Goal: Complete application form

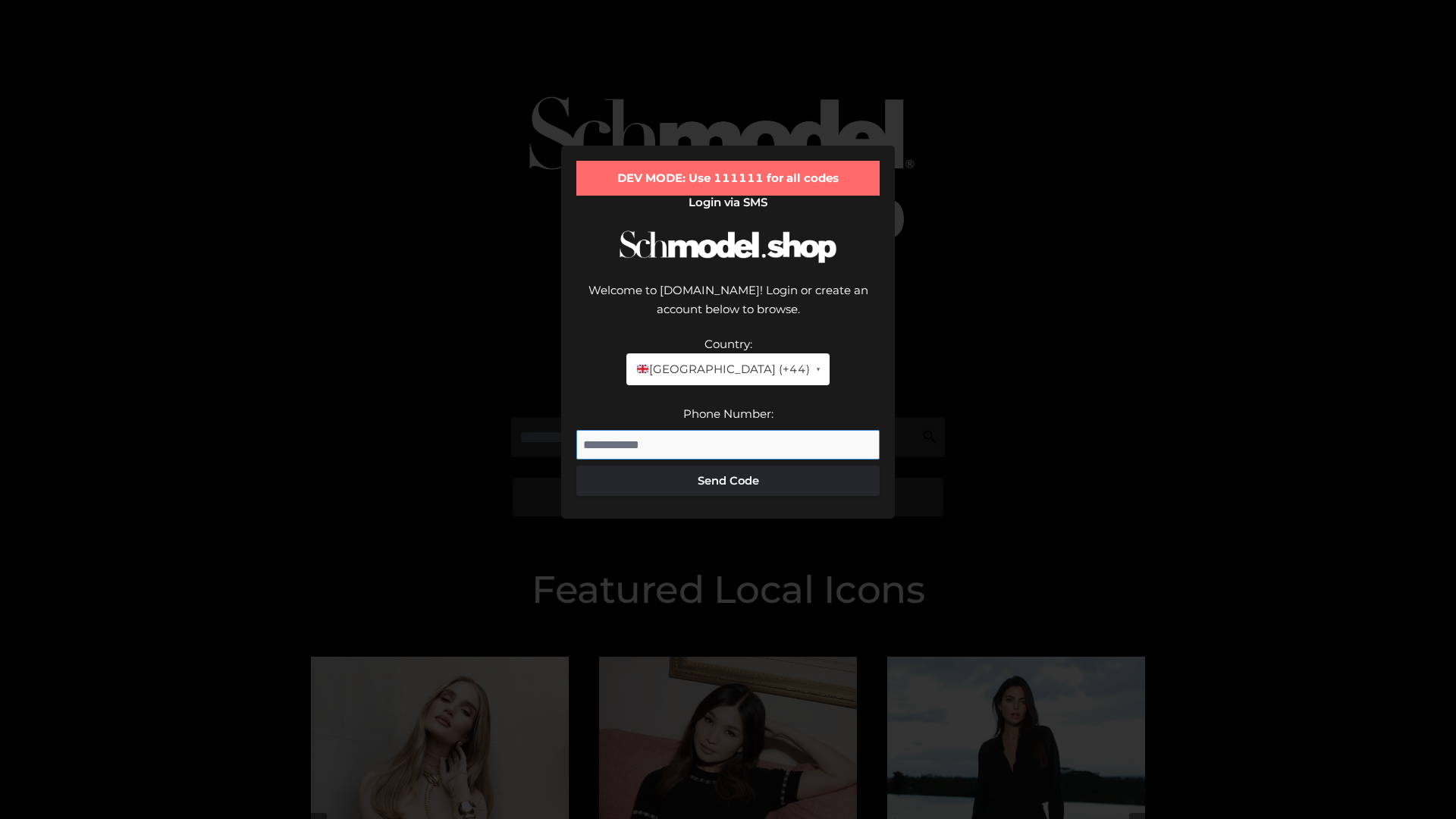
click at [728, 430] on input "Phone Number:" at bounding box center [728, 445] width 303 height 30
type input "**********"
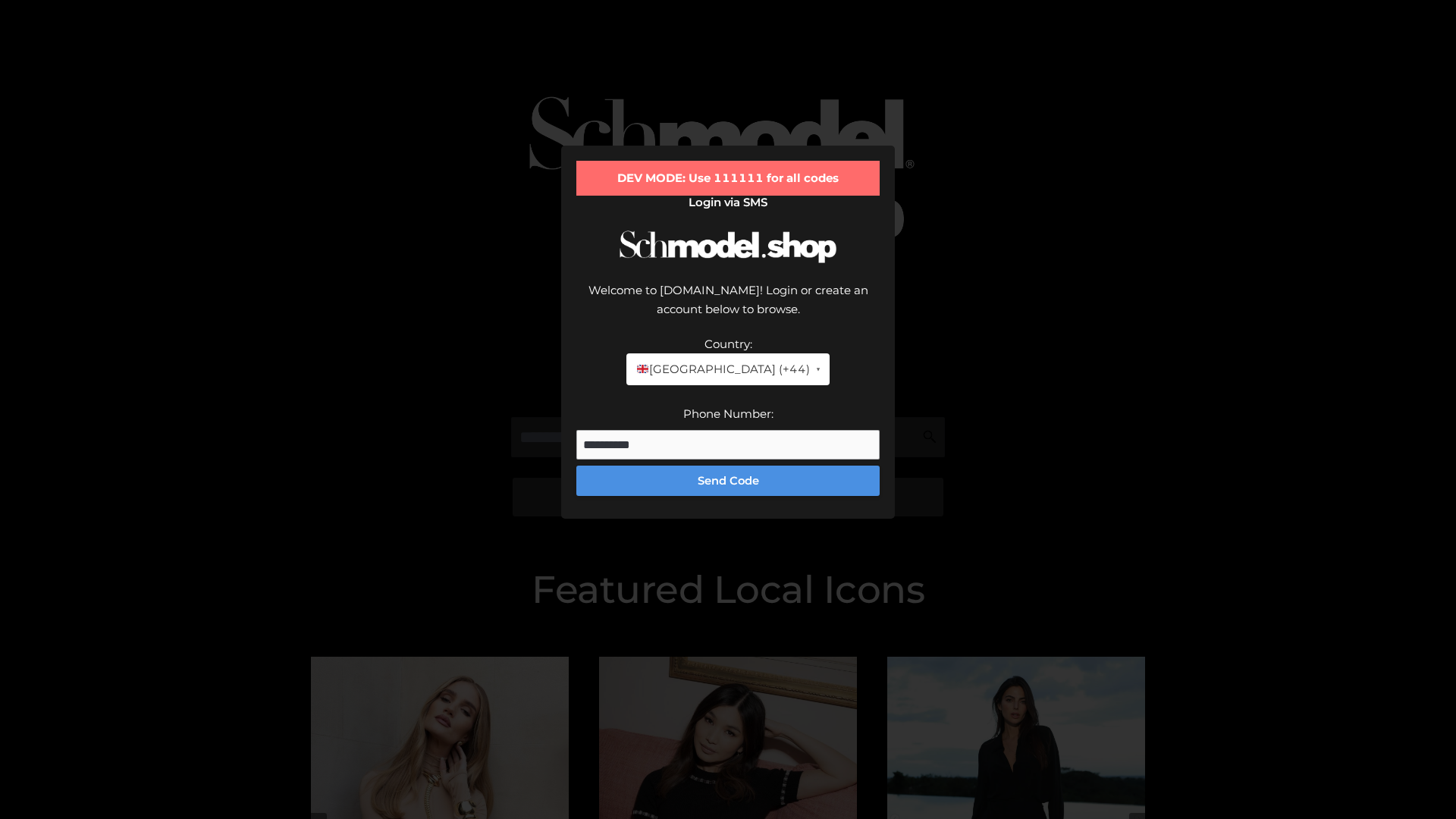
click at [728, 465] on button "Send Code" at bounding box center [728, 480] width 303 height 30
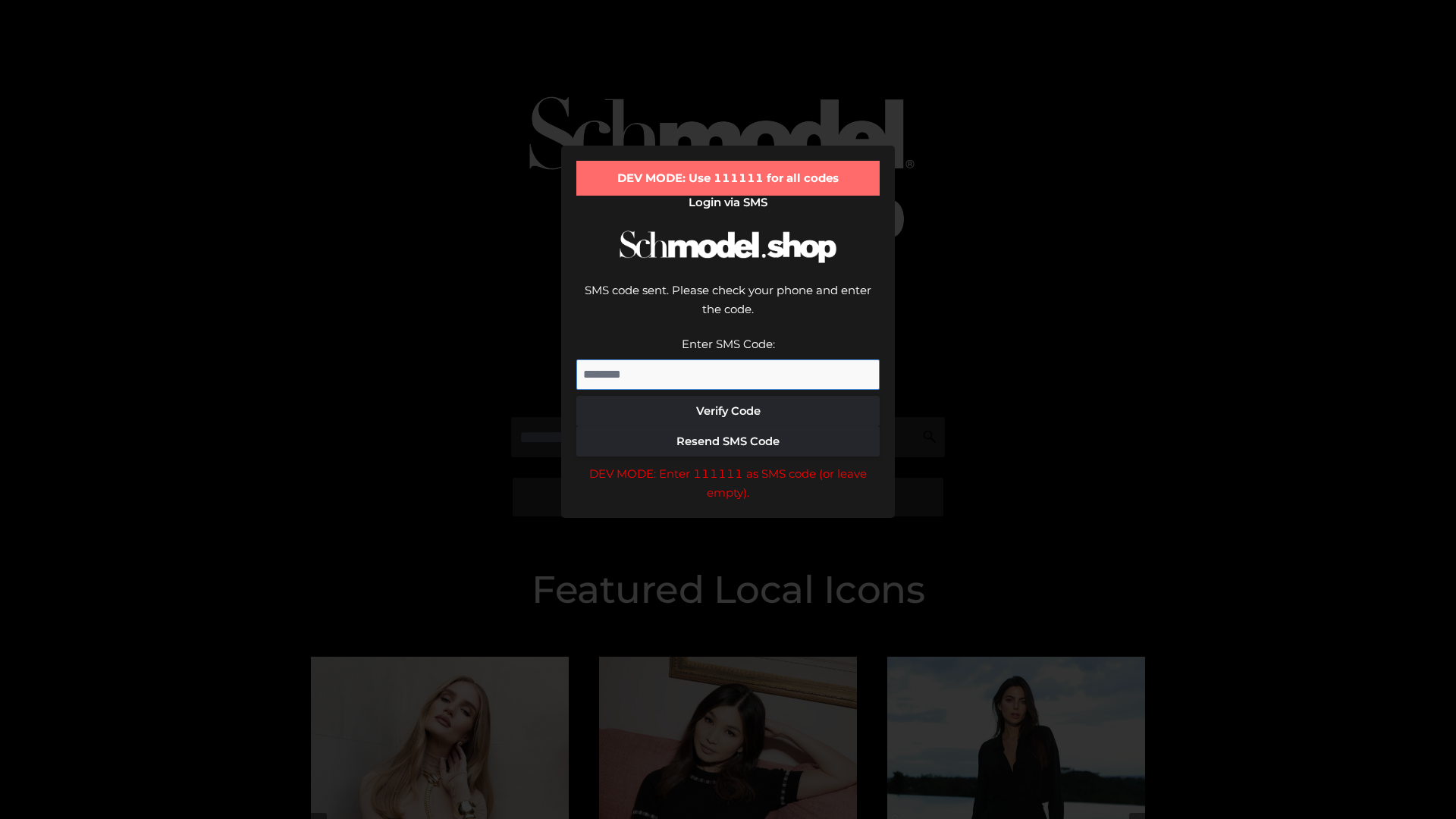
click at [728, 360] on input "Enter SMS Code:" at bounding box center [728, 374] width 303 height 30
type input "******"
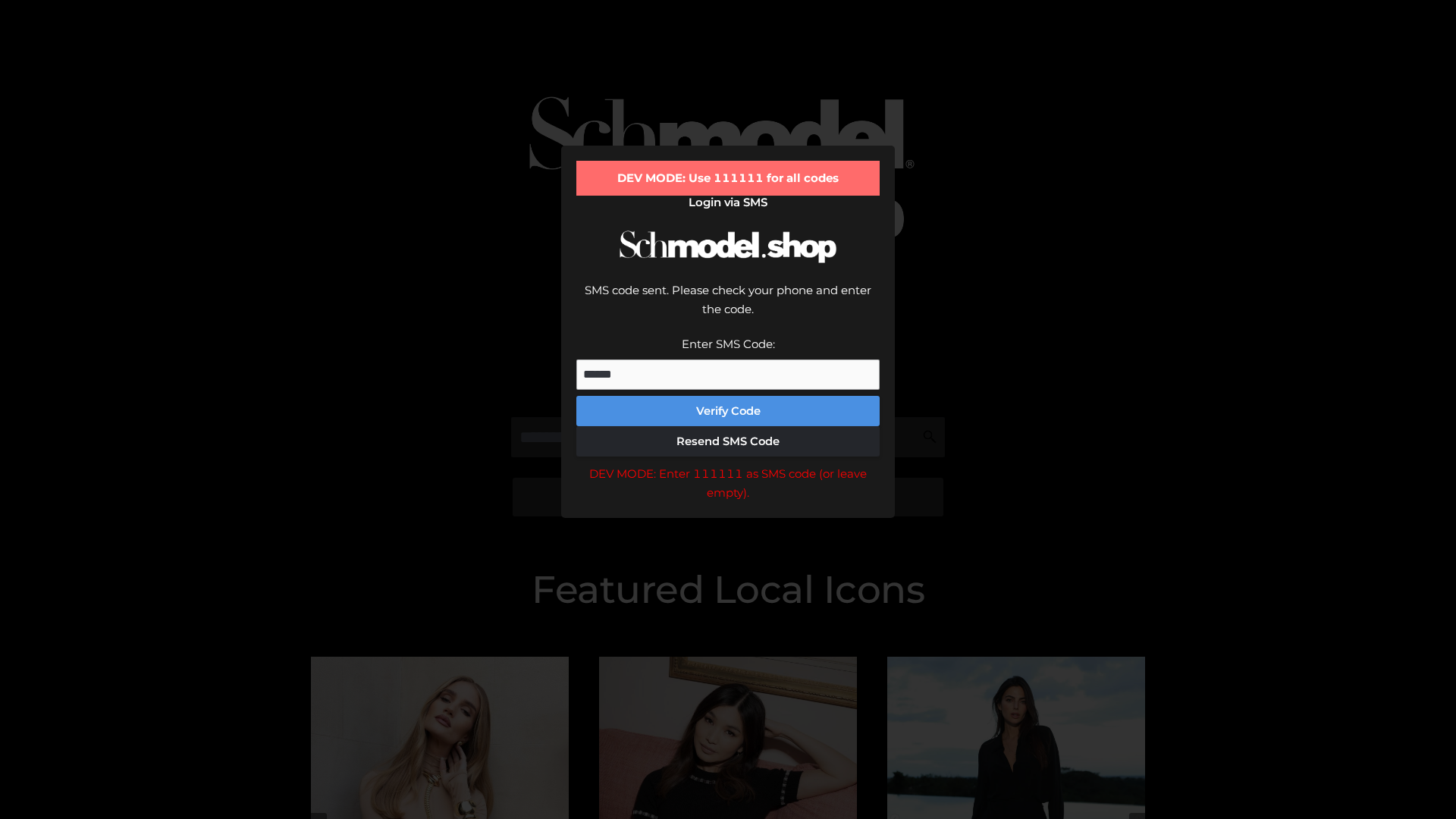
click at [728, 396] on button "Verify Code" at bounding box center [728, 411] width 303 height 30
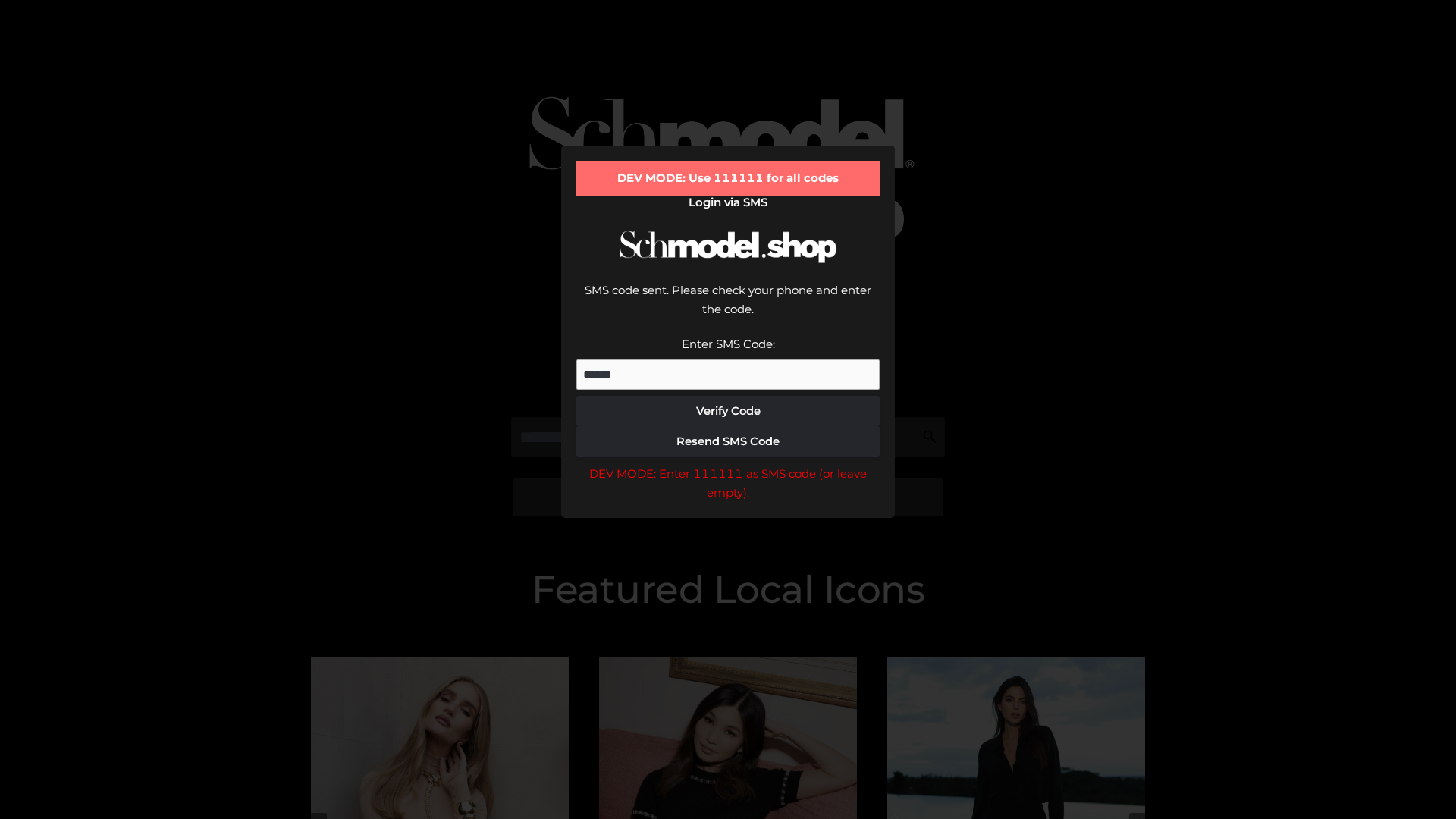
click at [728, 464] on div "DEV MODE: Enter 111111 as SMS code (or leave empty)." at bounding box center [728, 483] width 303 height 39
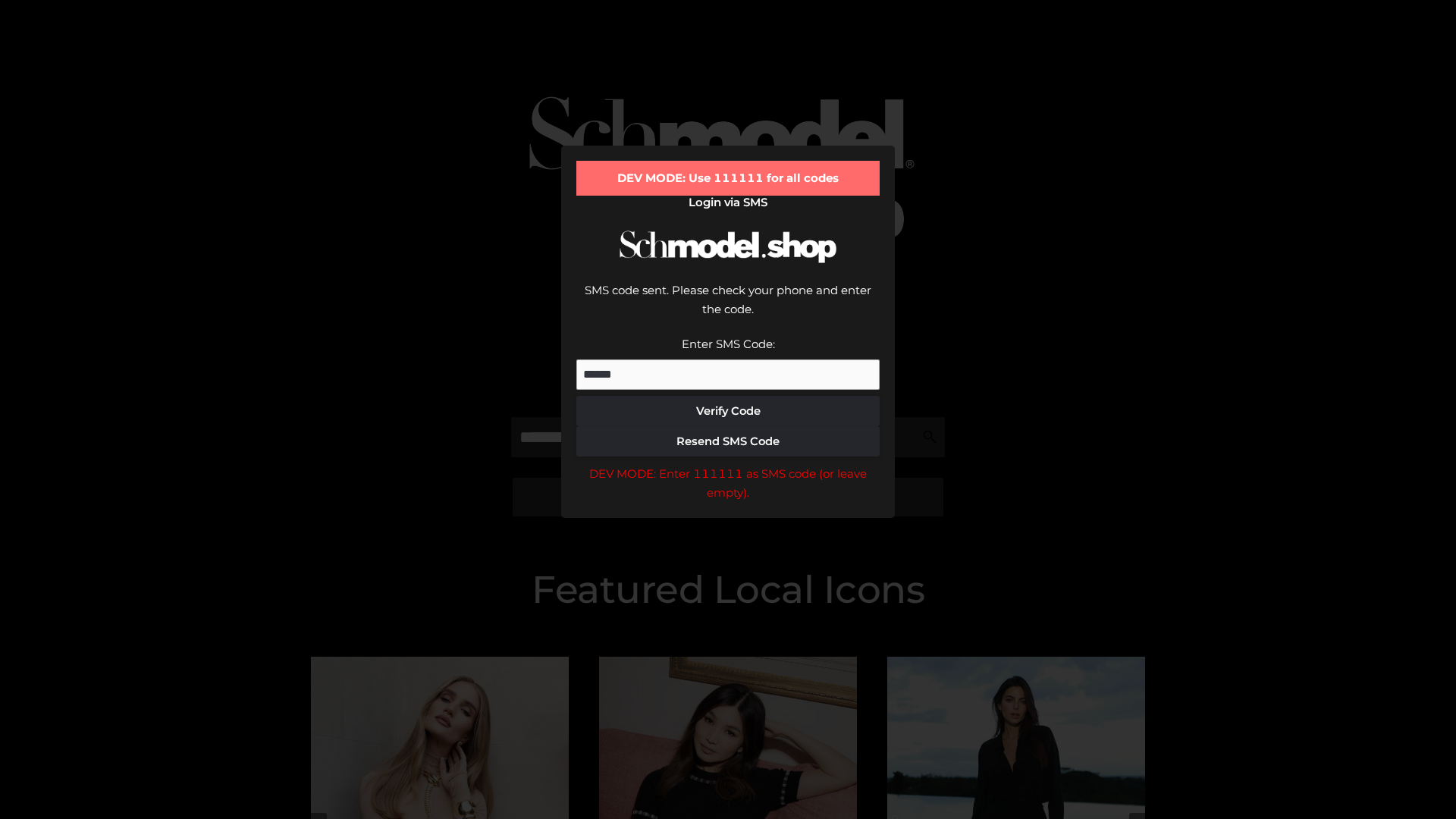
click at [728, 464] on div "DEV MODE: Enter 111111 as SMS code (or leave empty)." at bounding box center [728, 483] width 303 height 39
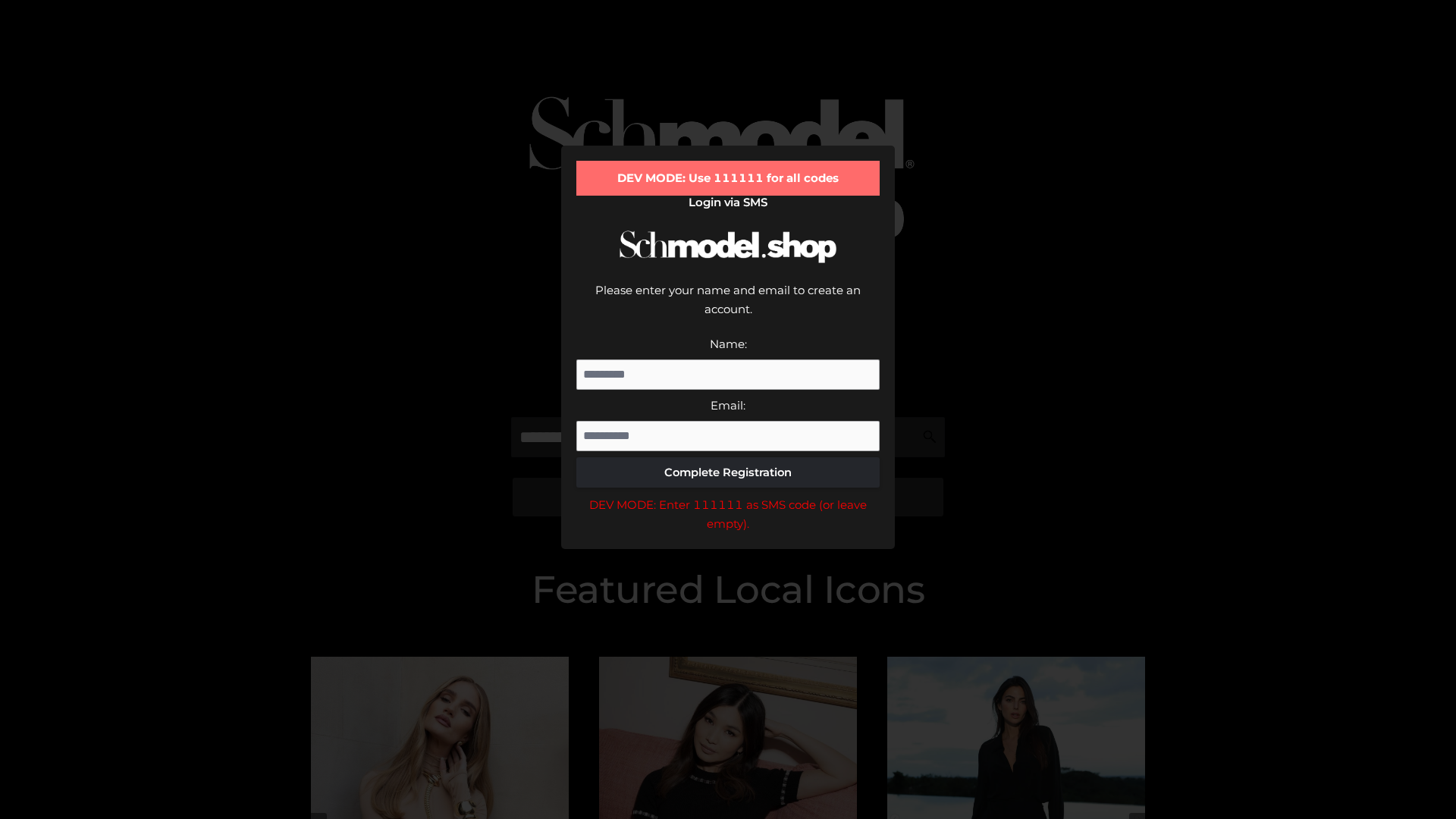
click at [728, 495] on div "DEV MODE: Enter 111111 as SMS code (or leave empty)." at bounding box center [728, 514] width 303 height 39
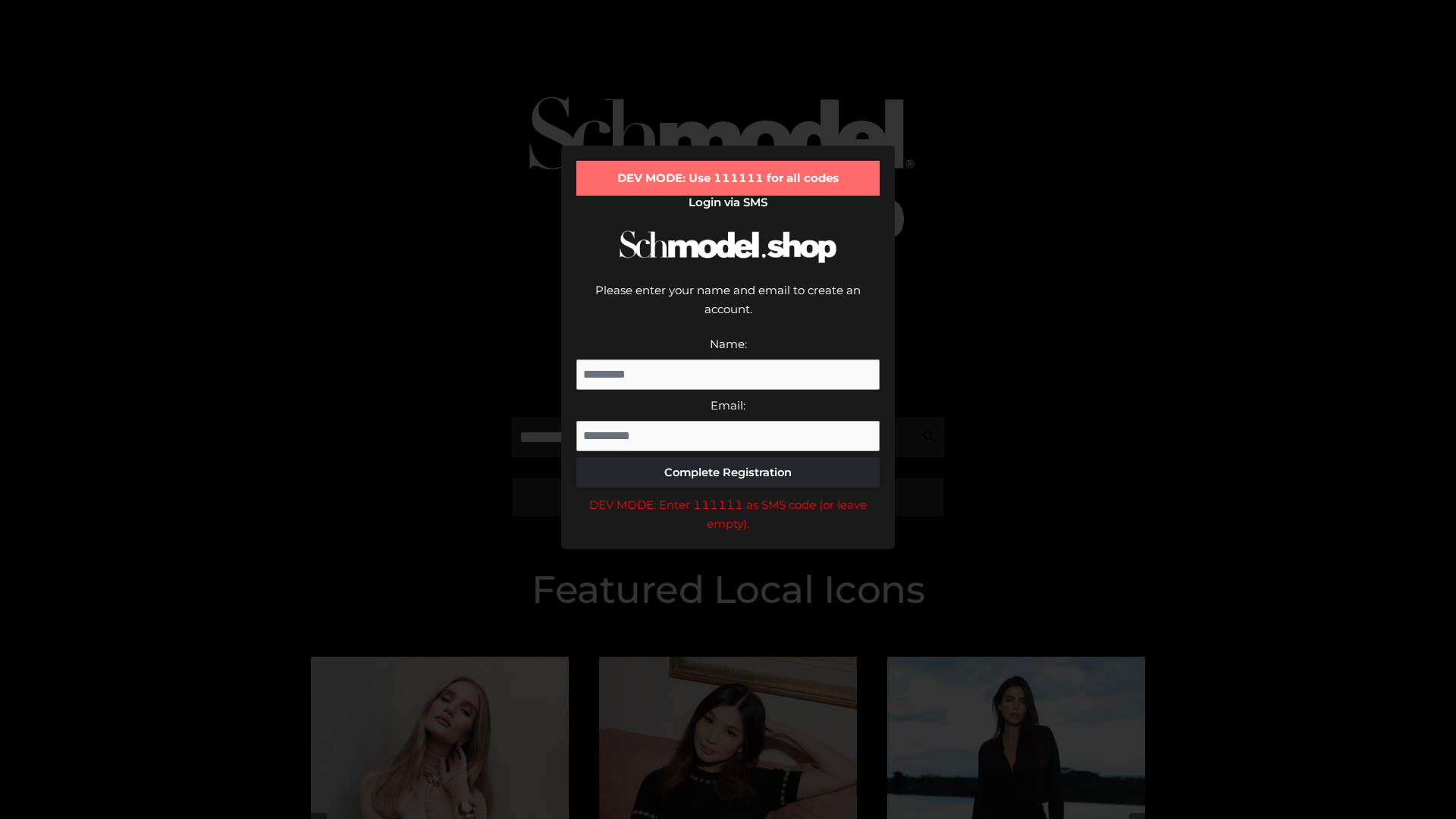
click at [728, 495] on div "DEV MODE: Enter 111111 as SMS code (or leave empty)." at bounding box center [728, 514] width 303 height 39
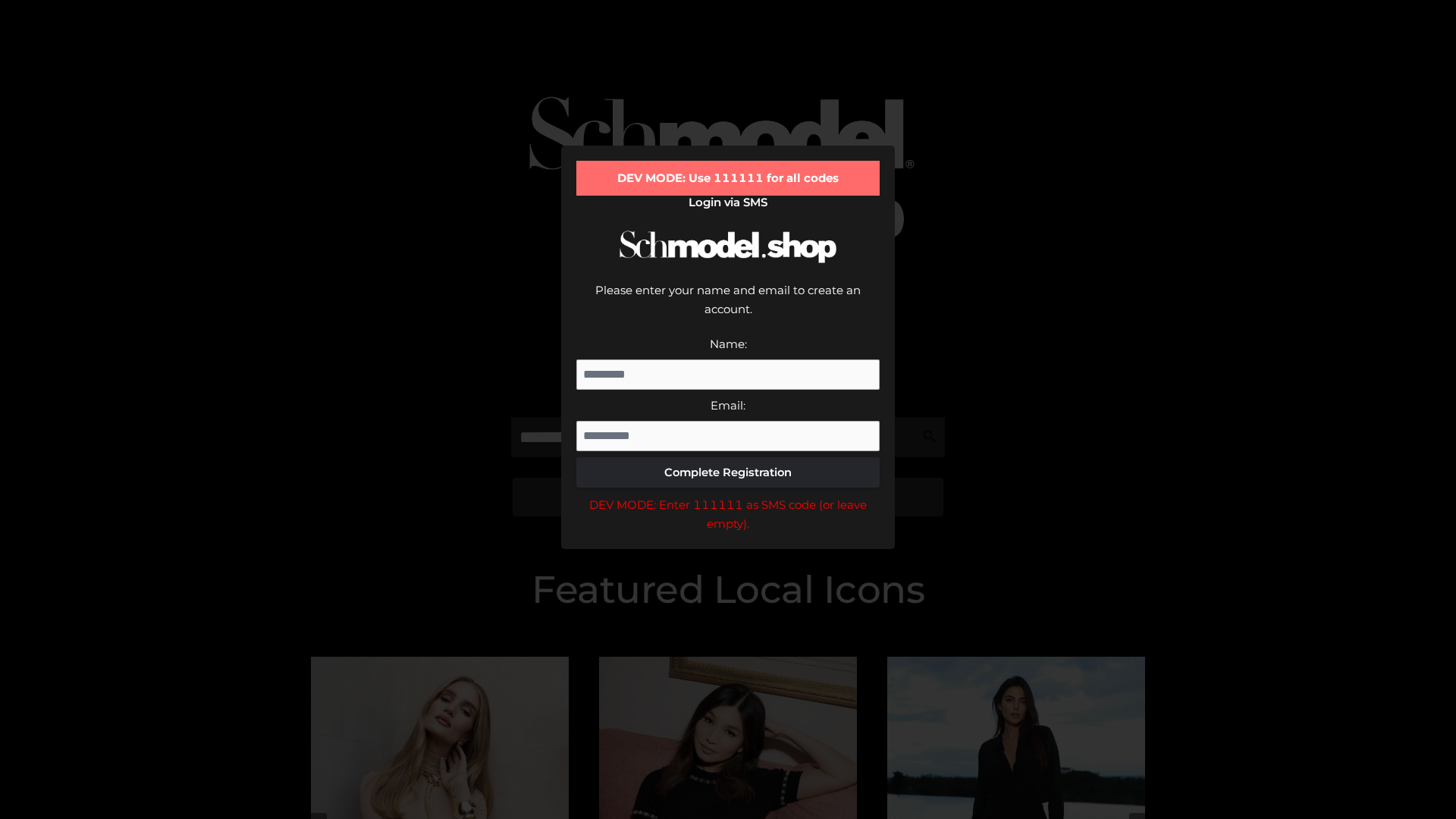
click at [728, 495] on div "DEV MODE: Enter 111111 as SMS code (or leave empty)." at bounding box center [728, 514] width 303 height 39
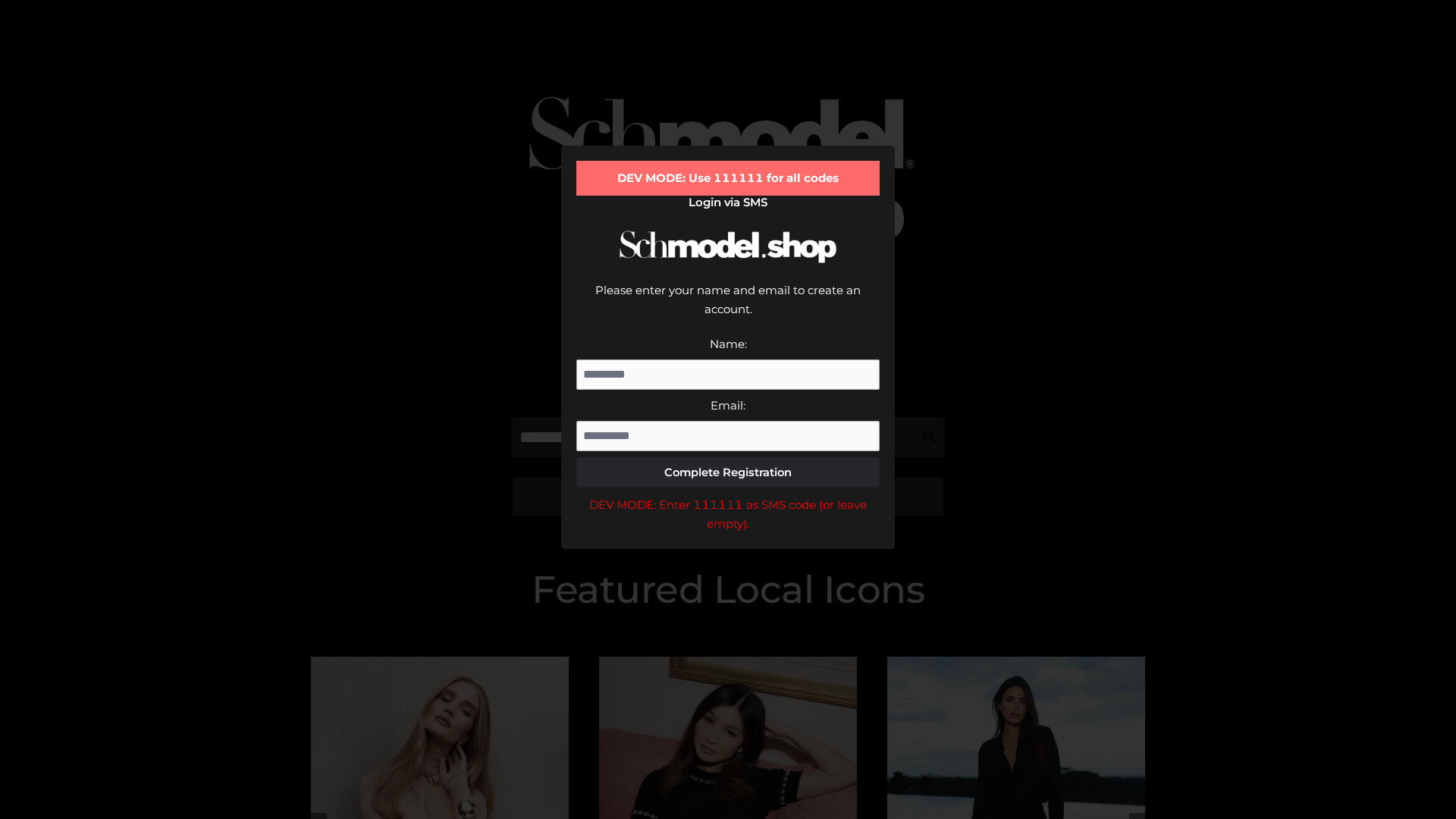
click at [728, 495] on div "DEV MODE: Enter 111111 as SMS code (or leave empty)." at bounding box center [728, 514] width 303 height 39
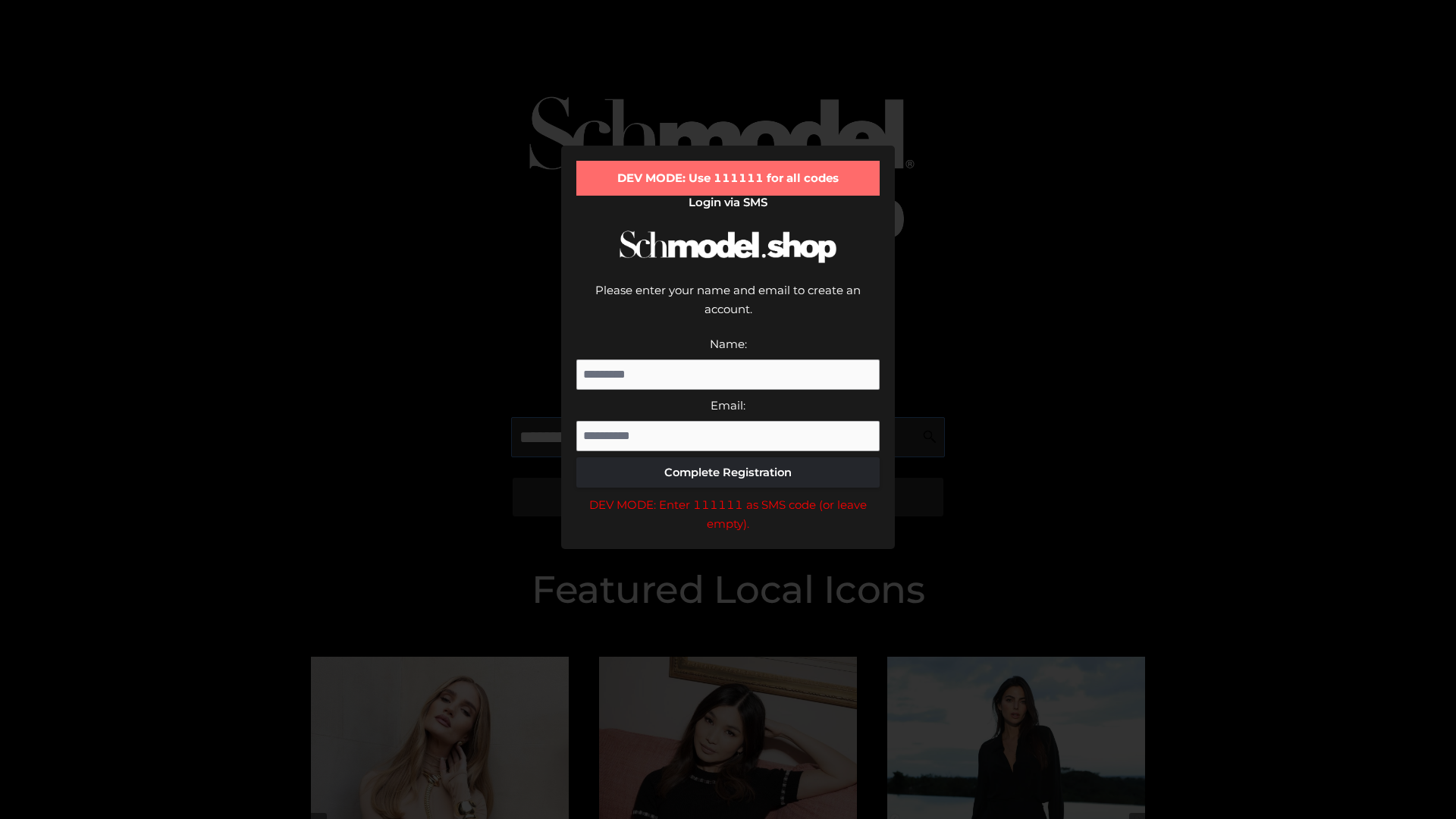
scroll to position [0, 56]
click at [728, 495] on div "DEV MODE: Enter 111111 as SMS code (or leave empty)." at bounding box center [728, 514] width 303 height 39
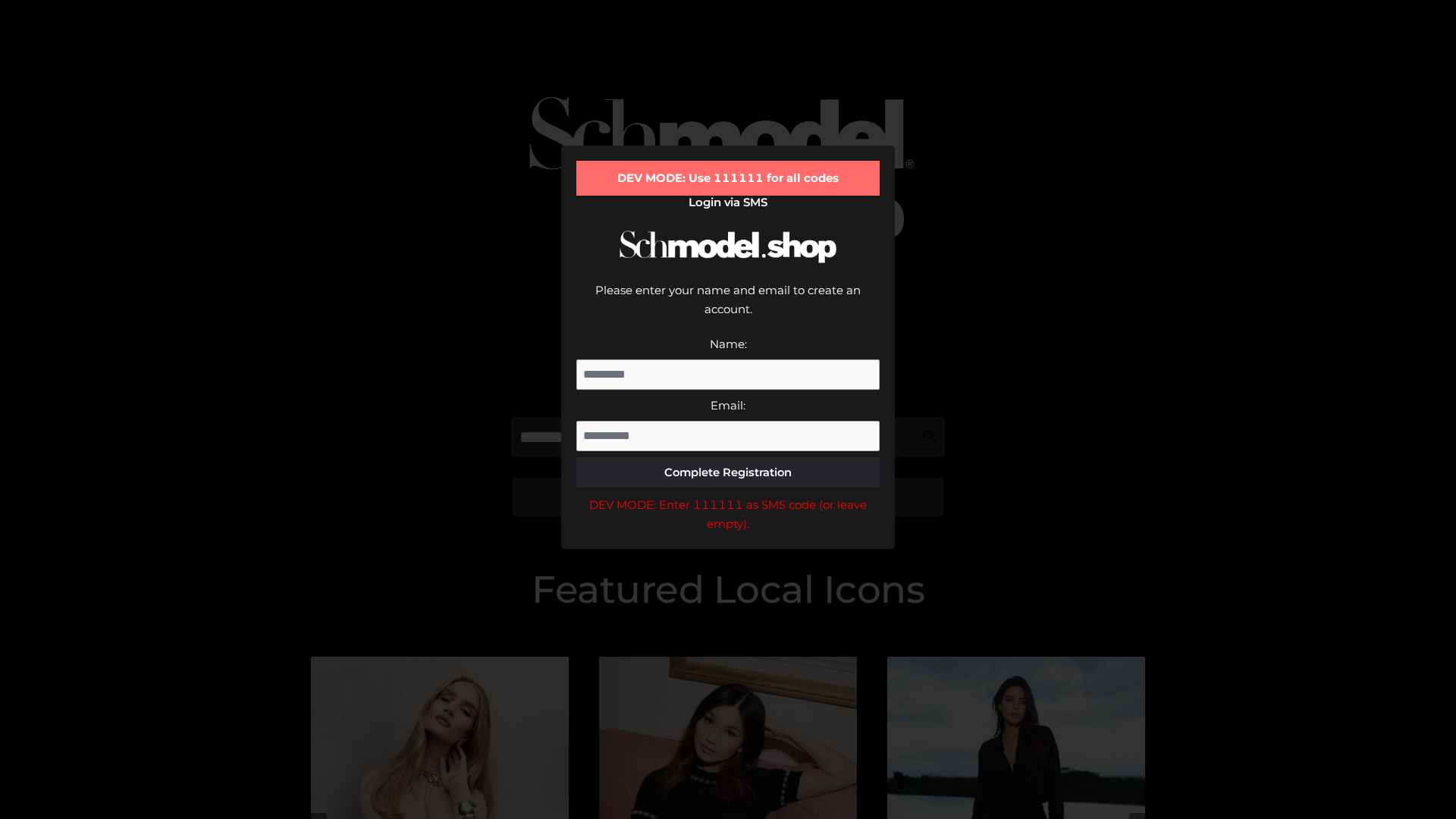
click at [728, 495] on div "DEV MODE: Enter 111111 as SMS code (or leave empty)." at bounding box center [728, 514] width 303 height 39
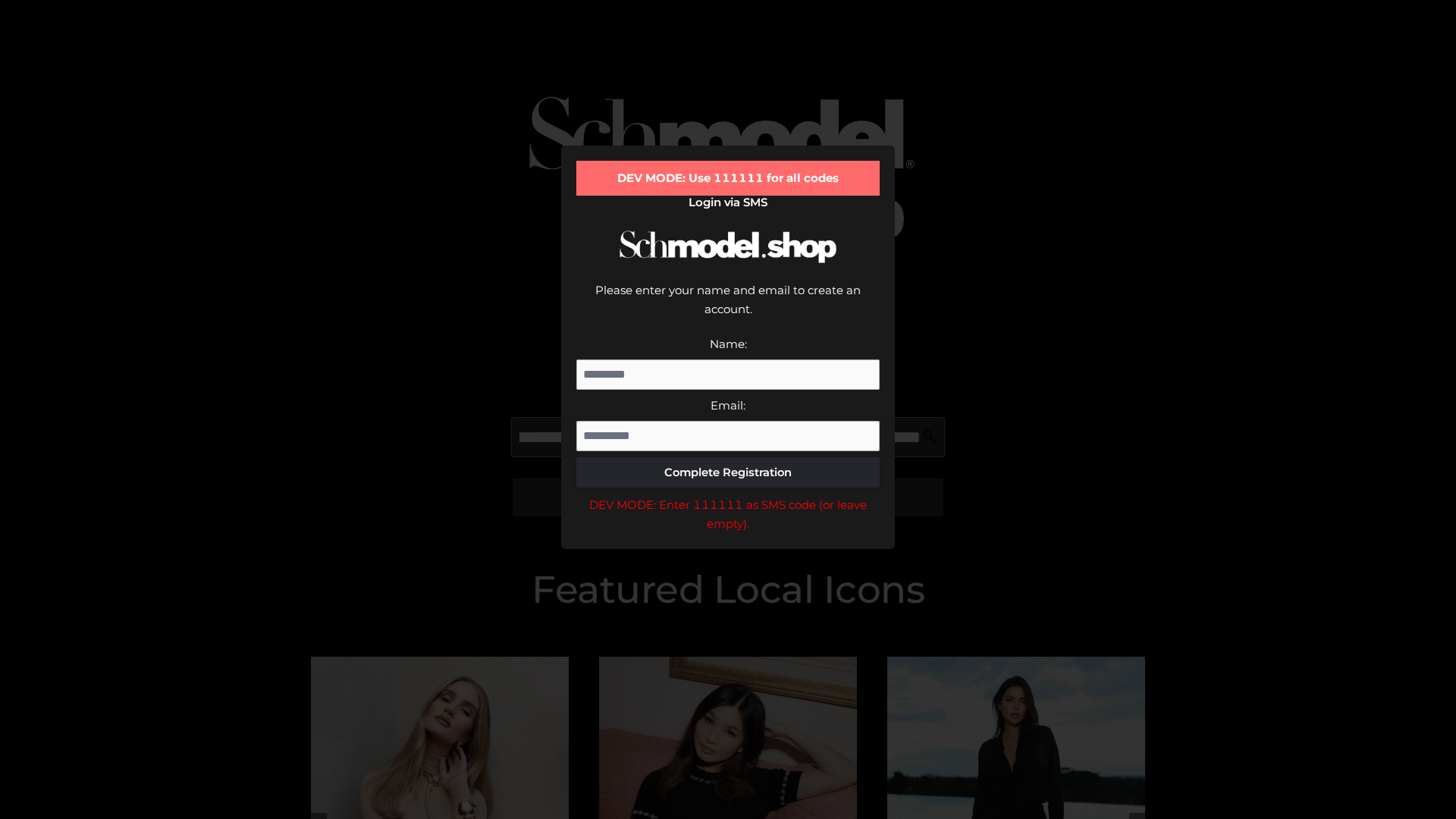
scroll to position [0, 148]
click at [728, 495] on div "DEV MODE: Enter 111111 as SMS code (or leave empty)." at bounding box center [728, 514] width 303 height 39
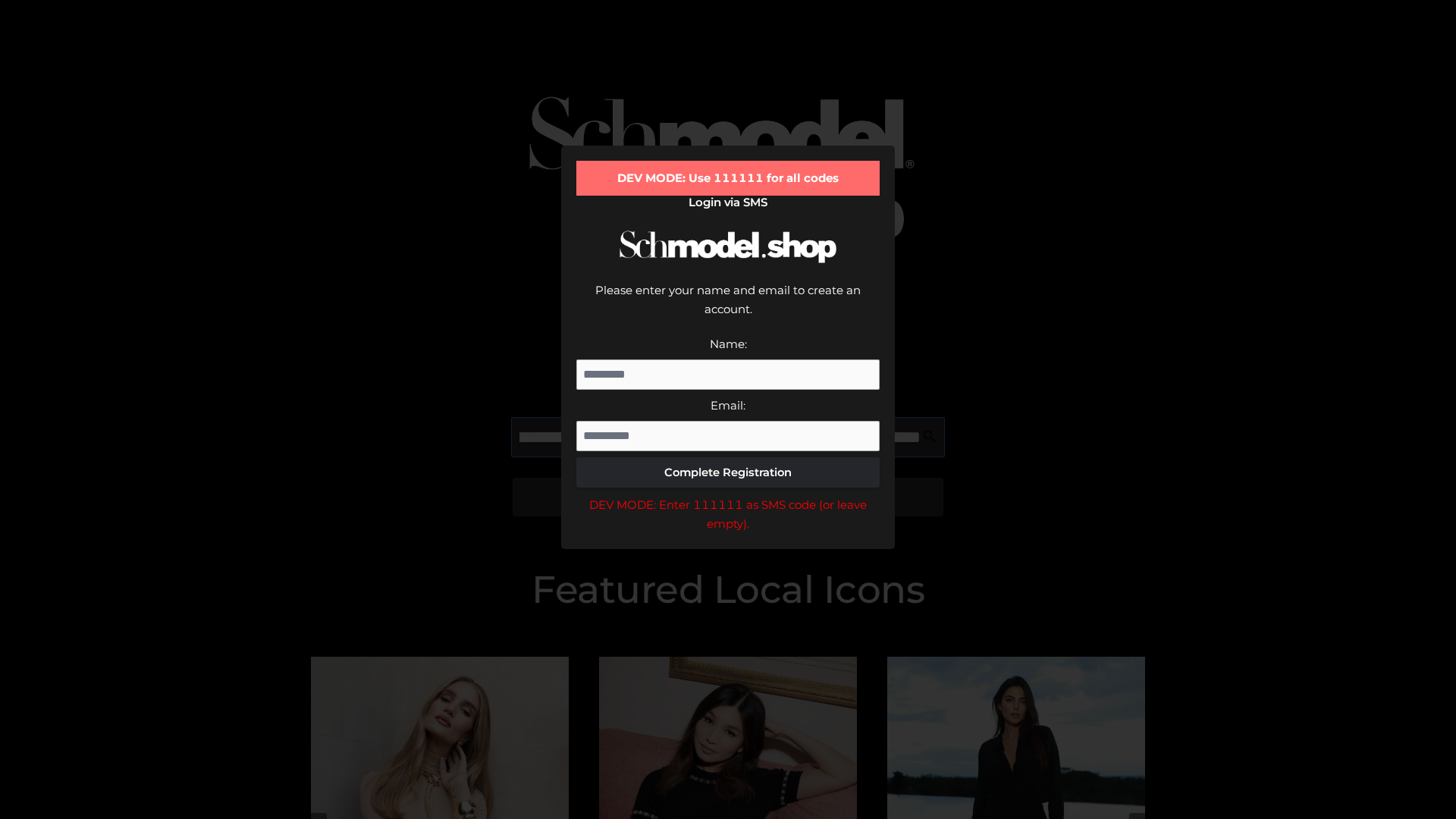
type input "**********"
